Goal: Transaction & Acquisition: Purchase product/service

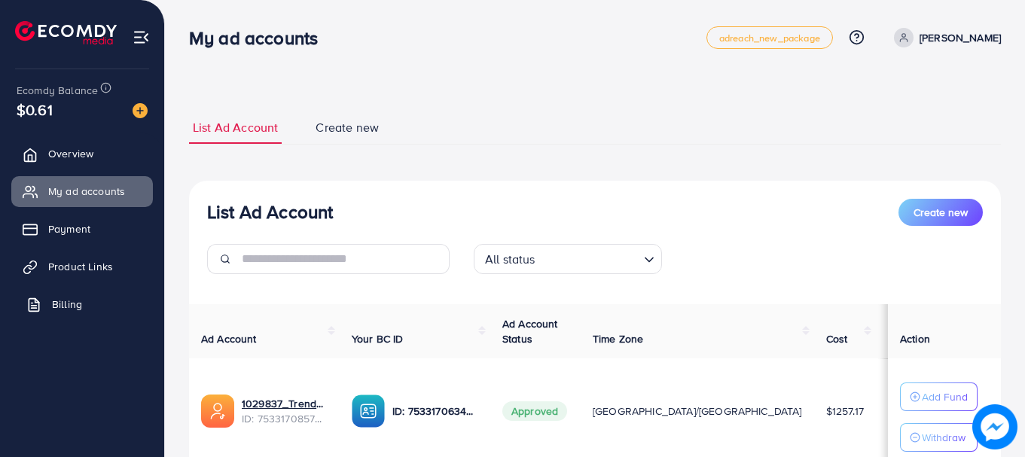
click at [92, 292] on link "Billing" at bounding box center [82, 304] width 142 height 30
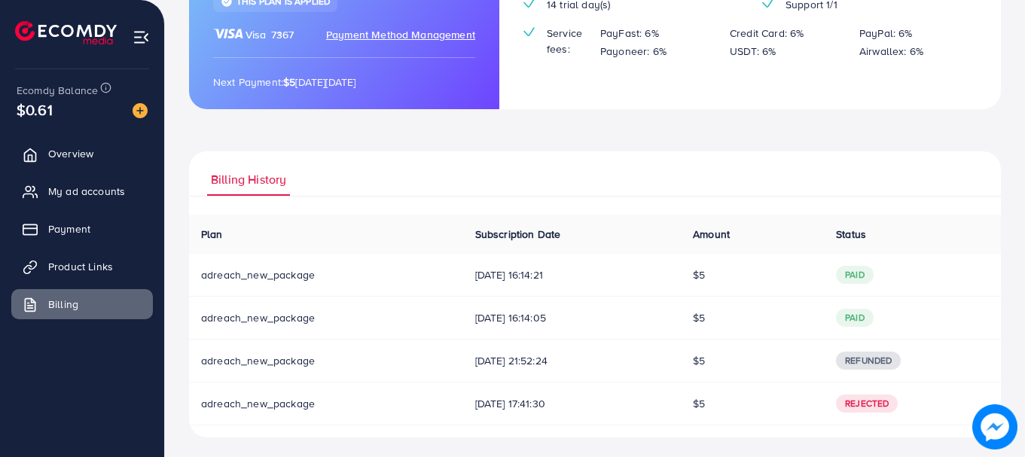
scroll to position [229, 0]
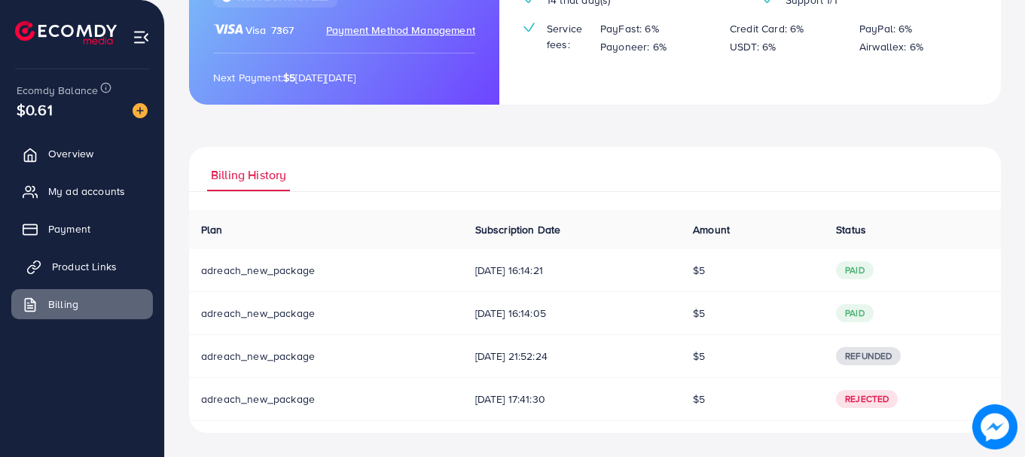
click at [105, 270] on span "Product Links" at bounding box center [84, 266] width 65 height 15
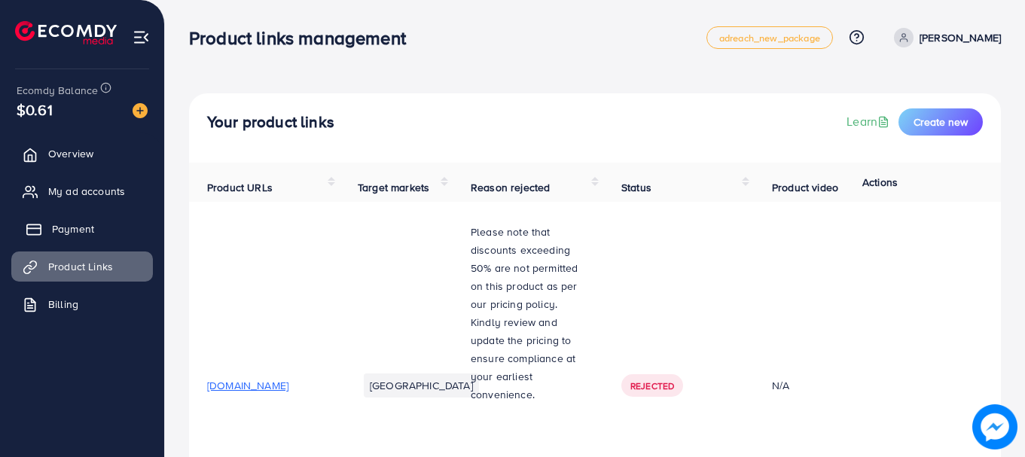
click at [84, 218] on link "Payment" at bounding box center [82, 229] width 142 height 30
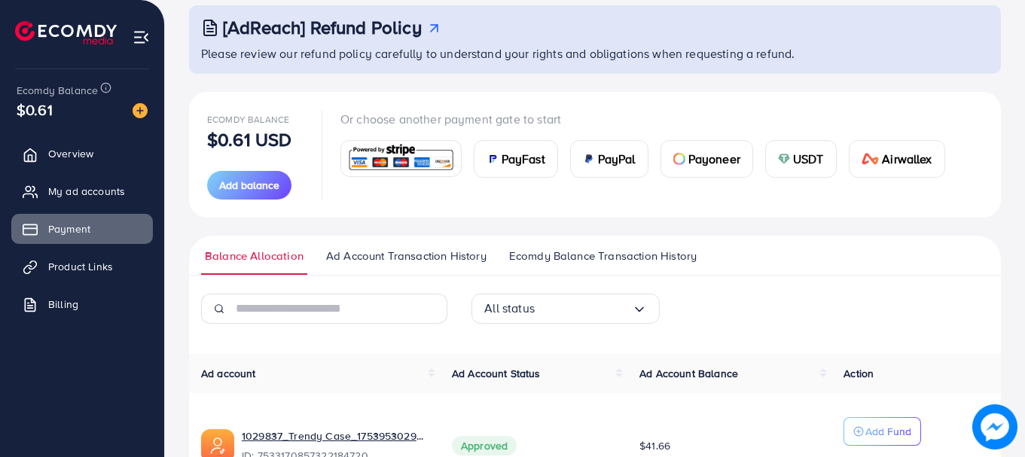
scroll to position [194, 0]
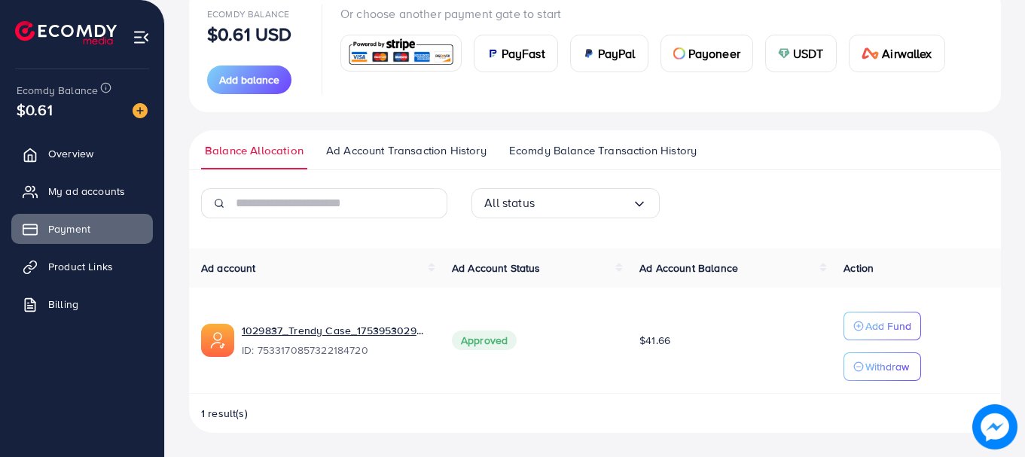
click at [795, 63] on div "USDT" at bounding box center [801, 53] width 70 height 36
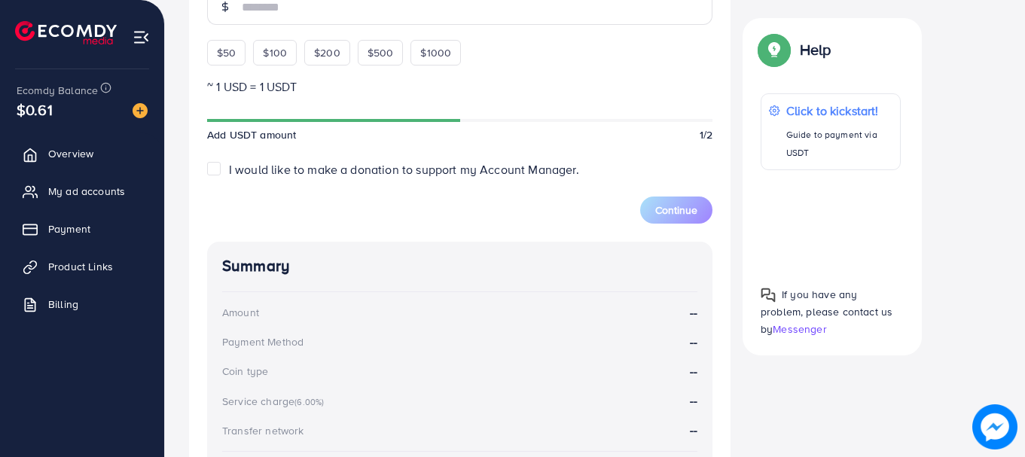
scroll to position [507, 0]
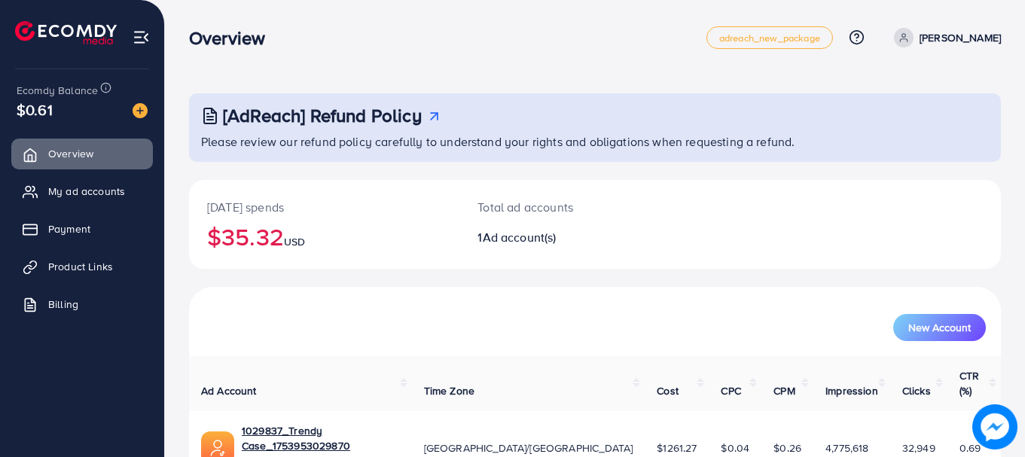
scroll to position [61, 0]
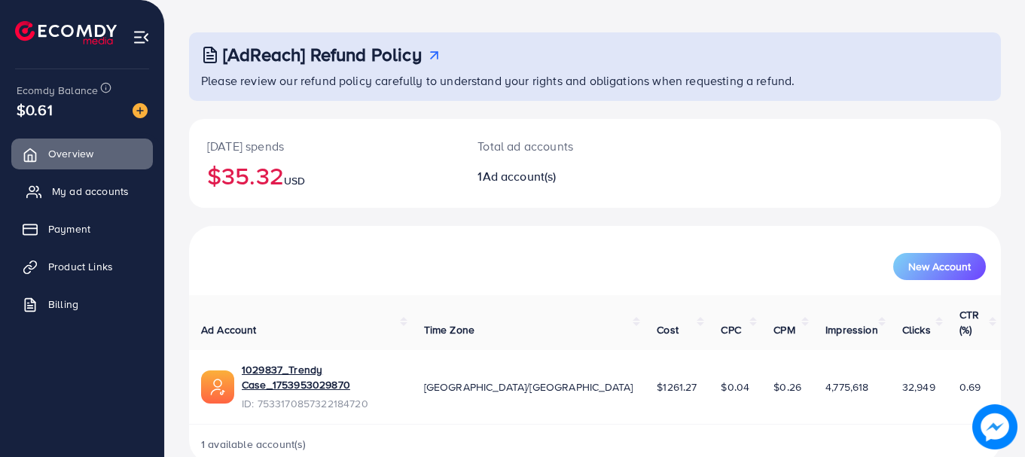
click at [87, 197] on span "My ad accounts" at bounding box center [90, 191] width 77 height 15
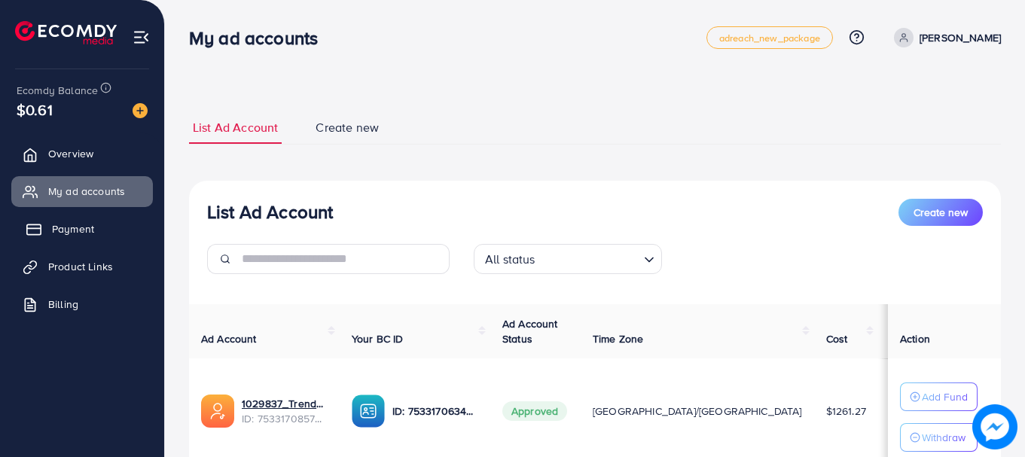
click at [103, 243] on link "Payment" at bounding box center [82, 229] width 142 height 30
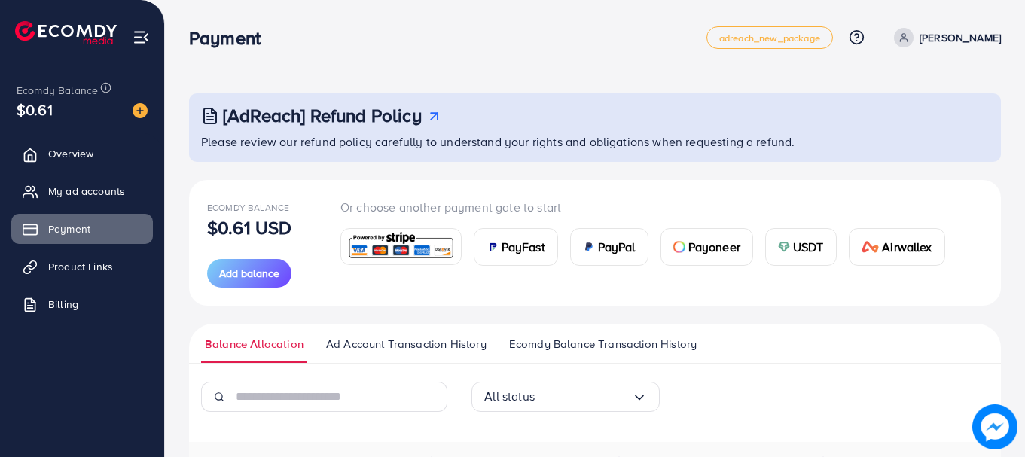
click at [813, 246] on span "USDT" at bounding box center [808, 247] width 31 height 18
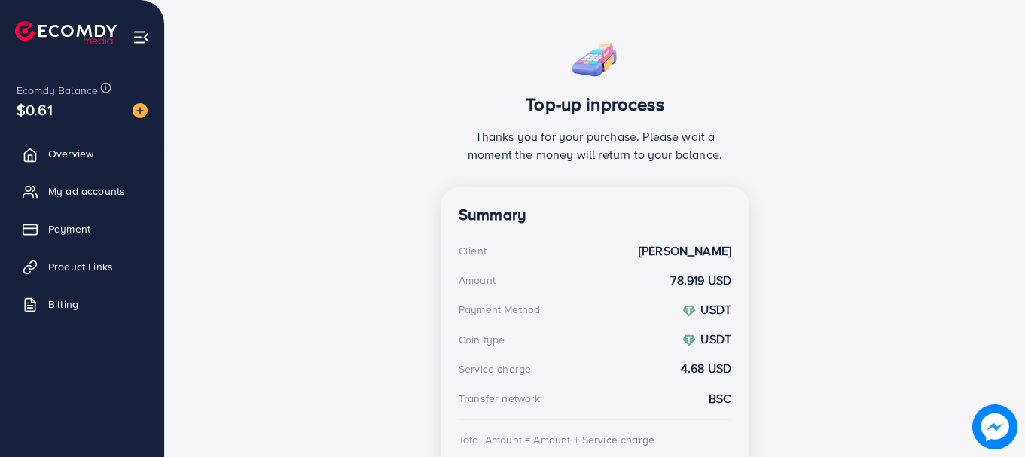
scroll to position [62, 0]
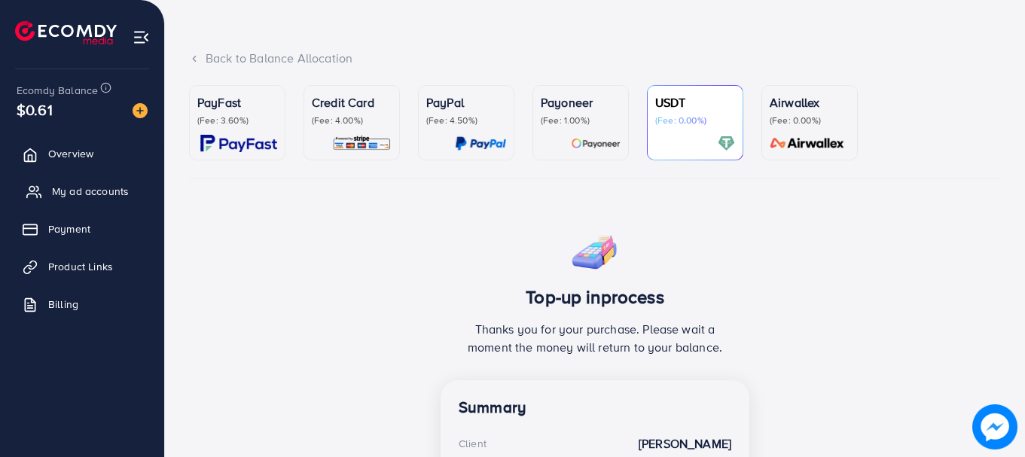
click at [80, 192] on span "My ad accounts" at bounding box center [90, 191] width 77 height 15
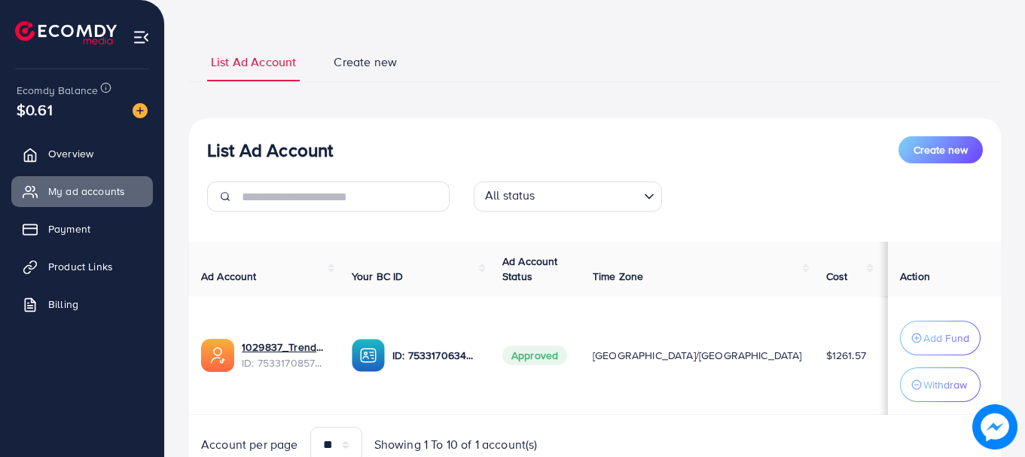
scroll to position [136, 0]
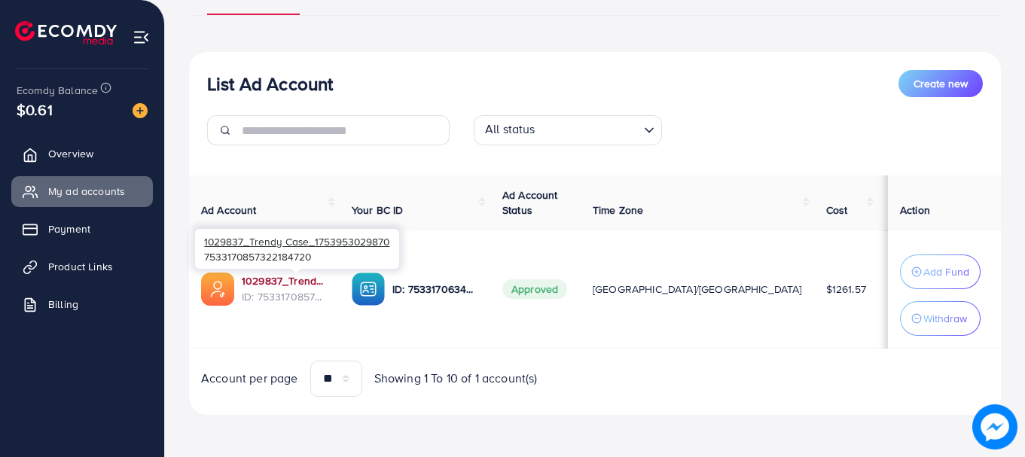
click at [306, 286] on link "1029837_Trendy Case_1753953029870" at bounding box center [285, 280] width 86 height 15
